Goal: Navigation & Orientation: Find specific page/section

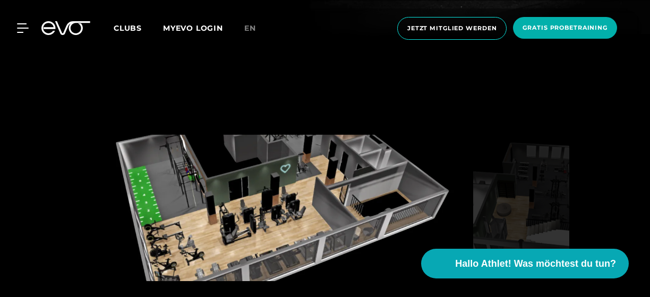
scroll to position [1328, 0]
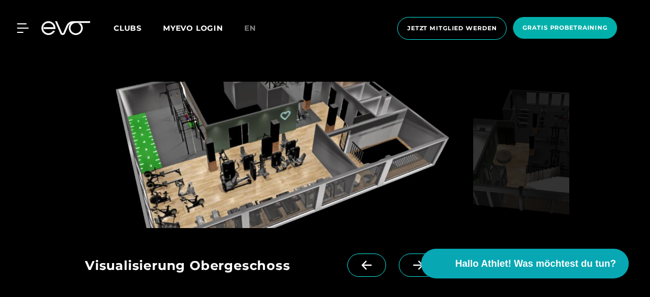
click at [369, 261] on icon at bounding box center [367, 265] width 10 height 9
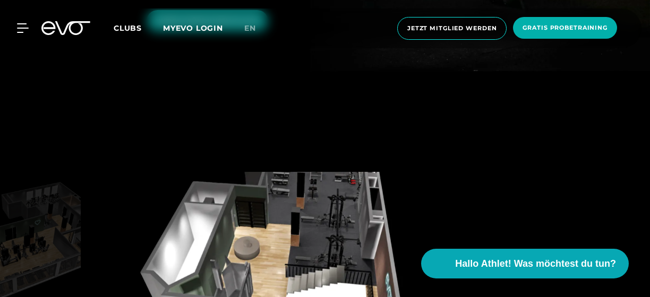
scroll to position [1275, 0]
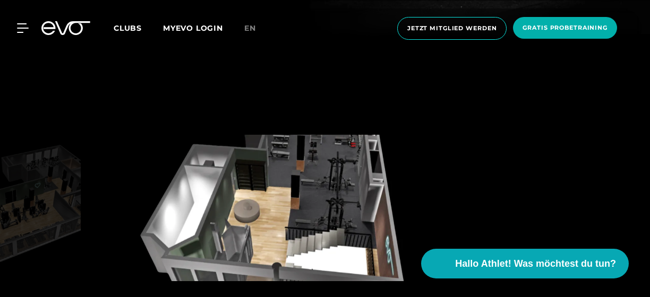
click at [312, 180] on img at bounding box center [277, 208] width 384 height 147
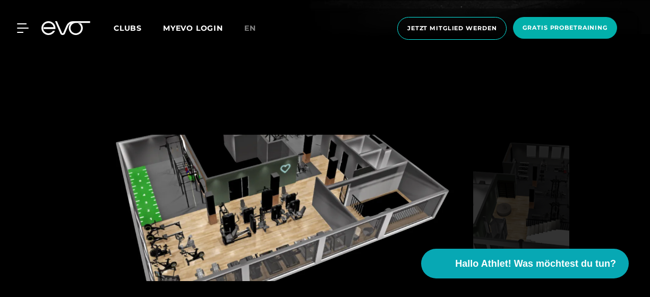
click at [281, 167] on img at bounding box center [277, 208] width 384 height 147
click at [261, 135] on img at bounding box center [277, 208] width 384 height 147
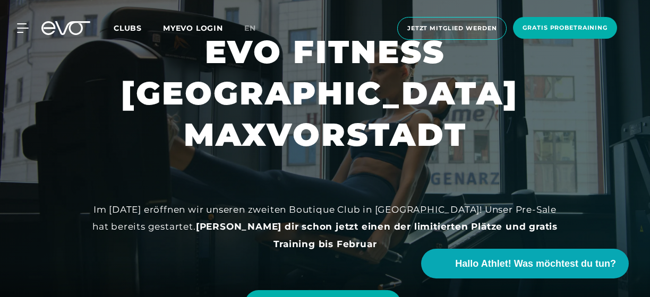
scroll to position [0, 0]
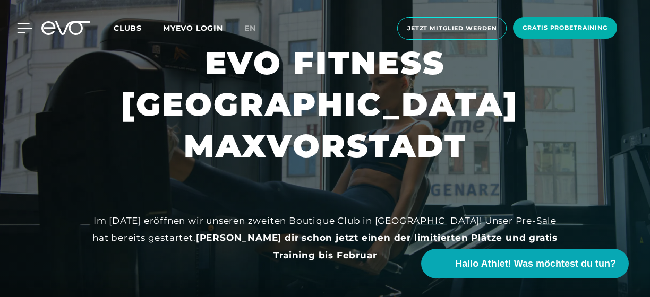
click at [19, 28] on icon at bounding box center [25, 28] width 15 height 8
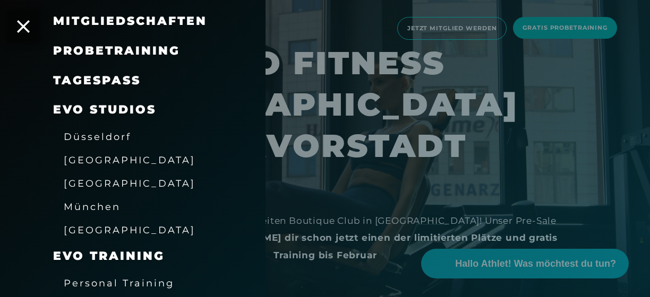
click at [94, 206] on span "München" at bounding box center [92, 206] width 57 height 11
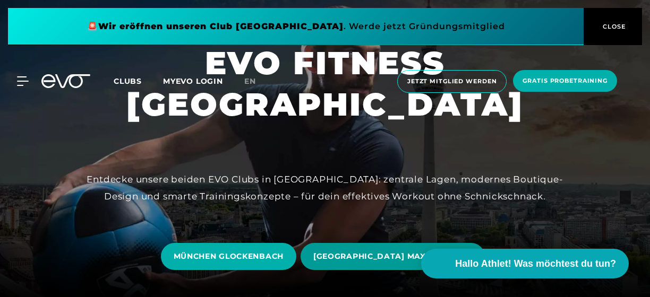
click at [355, 254] on span "[GEOGRAPHIC_DATA] MAXVORSTADT" at bounding box center [392, 256] width 159 height 11
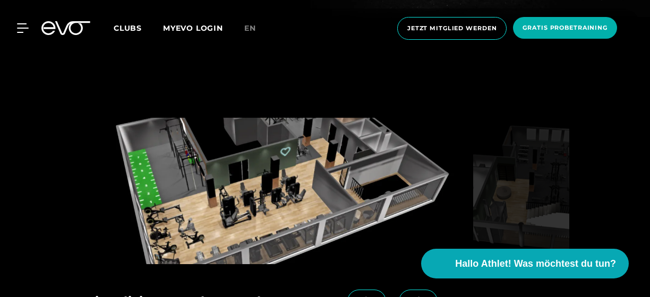
scroll to position [1328, 0]
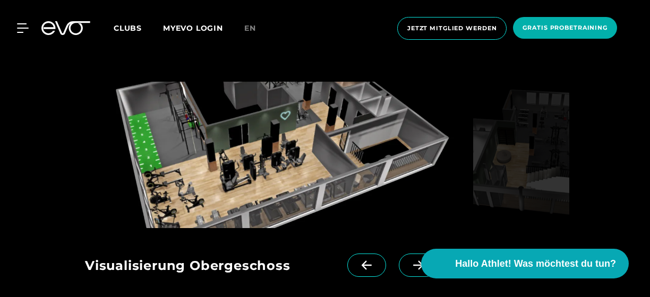
click at [304, 124] on img at bounding box center [277, 155] width 384 height 147
click at [263, 254] on div "Visualisierung Erdgeschoss" at bounding box center [216, 267] width 262 height 27
click at [417, 261] on icon at bounding box center [418, 266] width 19 height 10
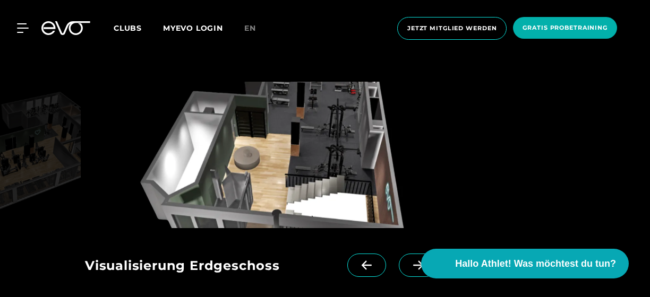
click at [335, 125] on img at bounding box center [277, 155] width 384 height 147
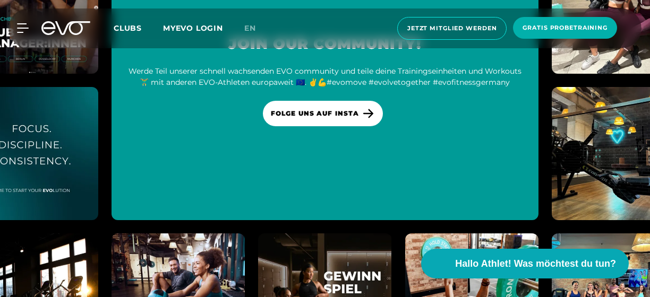
scroll to position [2853, 0]
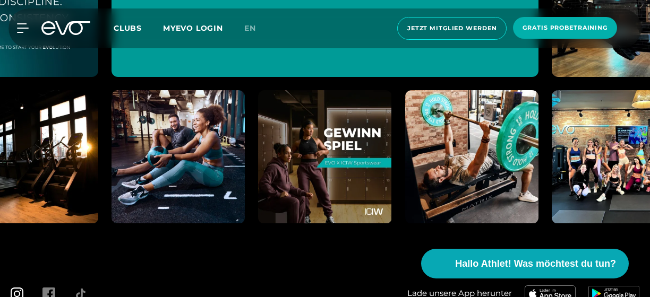
click at [15, 288] on icon at bounding box center [17, 294] width 13 height 13
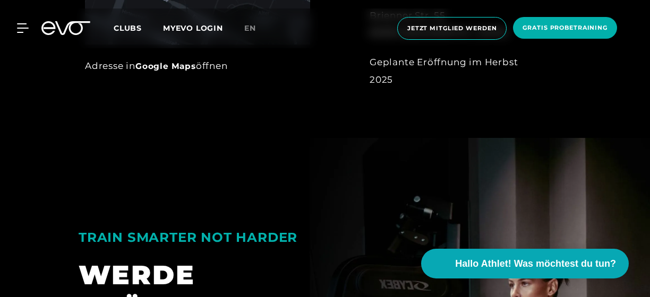
scroll to position [940, 0]
